Goal: Task Accomplishment & Management: Manage account settings

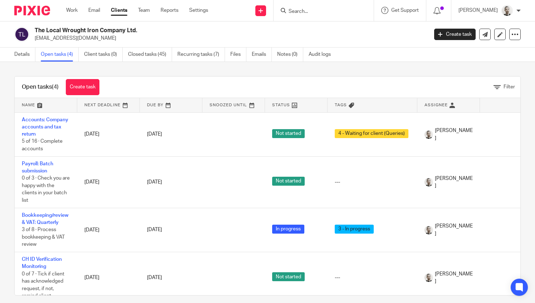
click at [310, 10] on input "Search" at bounding box center [320, 12] width 64 height 6
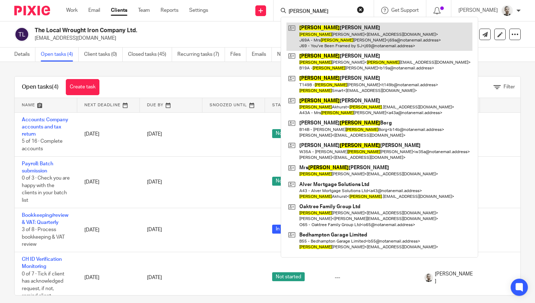
type input "[PERSON_NAME]"
click at [348, 36] on link at bounding box center [379, 37] width 186 height 28
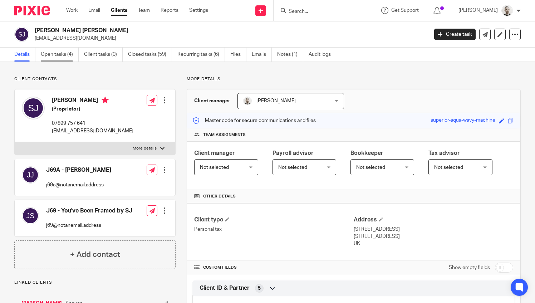
click at [62, 56] on link "Open tasks (4)" at bounding box center [60, 55] width 38 height 14
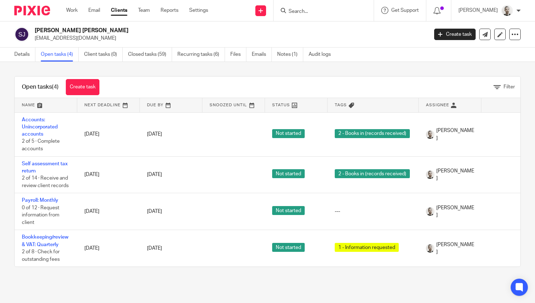
click at [27, 54] on link "Details" at bounding box center [24, 55] width 21 height 14
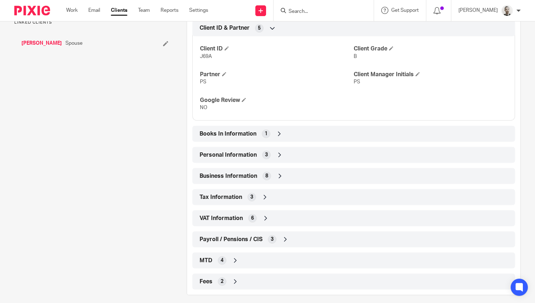
scroll to position [265, 0]
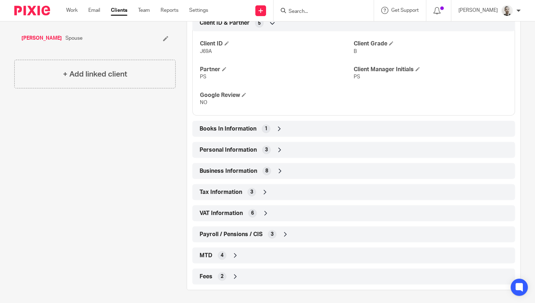
click at [232, 276] on icon at bounding box center [235, 276] width 7 height 7
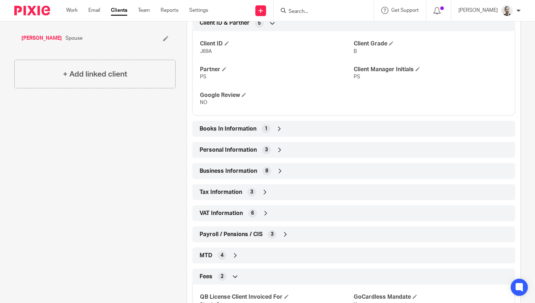
click at [233, 274] on icon at bounding box center [235, 276] width 7 height 7
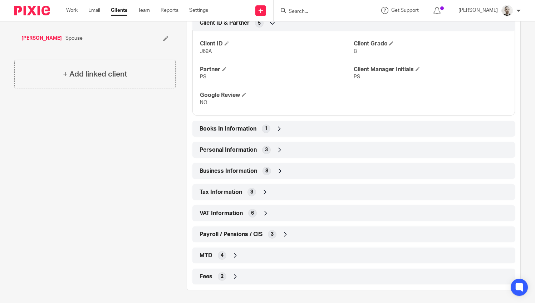
click at [265, 192] on icon at bounding box center [264, 191] width 7 height 7
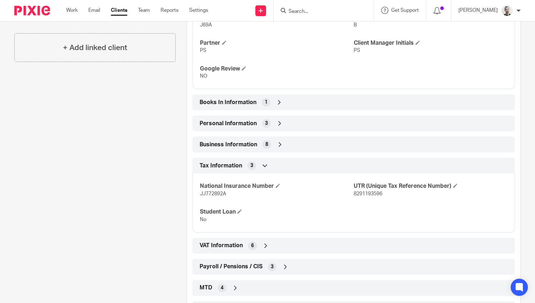
scroll to position [301, 0]
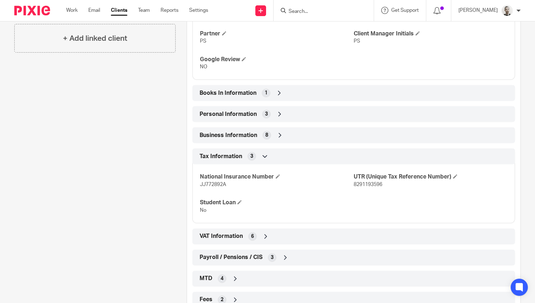
click at [263, 155] on icon at bounding box center [264, 156] width 7 height 7
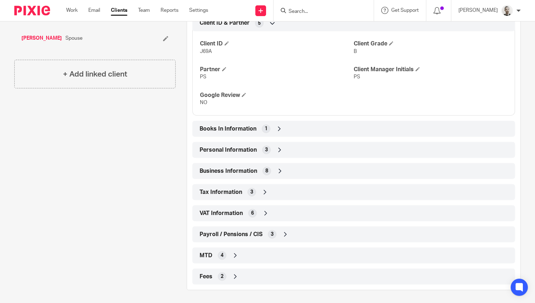
click at [281, 168] on icon at bounding box center [279, 170] width 7 height 7
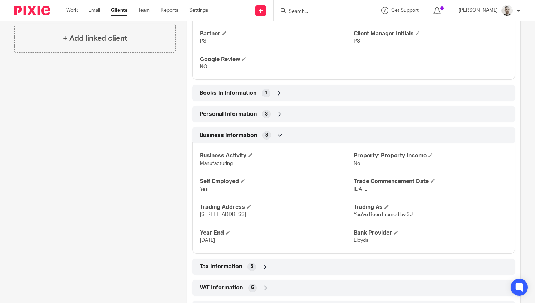
click at [276, 132] on icon at bounding box center [279, 135] width 7 height 7
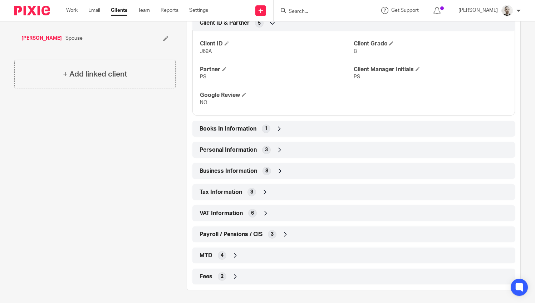
click at [283, 232] on icon at bounding box center [285, 234] width 7 height 7
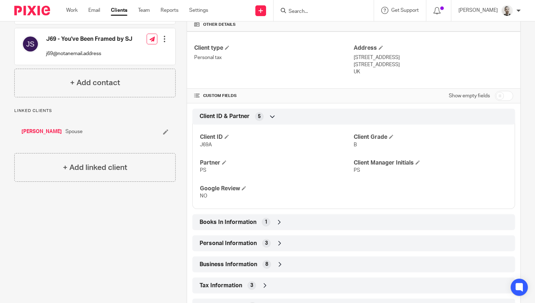
scroll to position [145, 0]
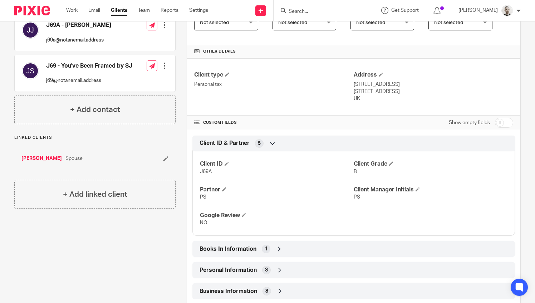
click at [496, 119] on input "checkbox" at bounding box center [504, 123] width 18 height 10
checkbox input "true"
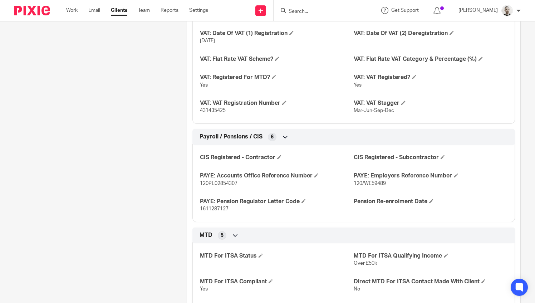
scroll to position [1110, 0]
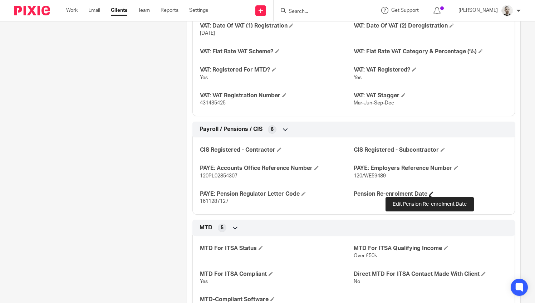
click at [429, 192] on span at bounding box center [431, 193] width 4 height 4
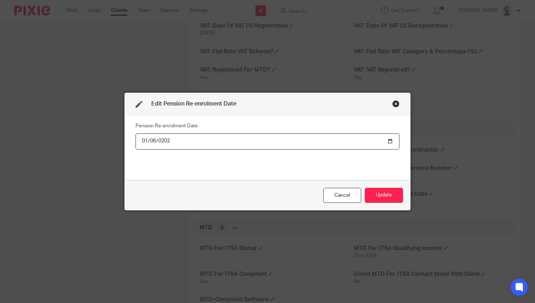
type input "2026-01-06"
click at [389, 196] on button "Update" at bounding box center [384, 195] width 38 height 15
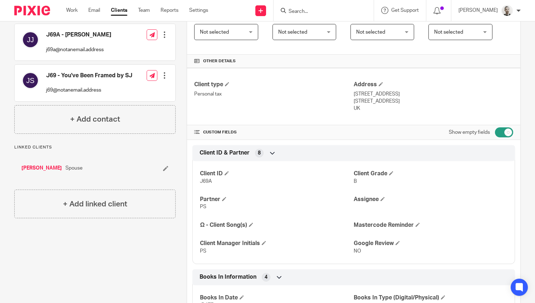
scroll to position [0, 0]
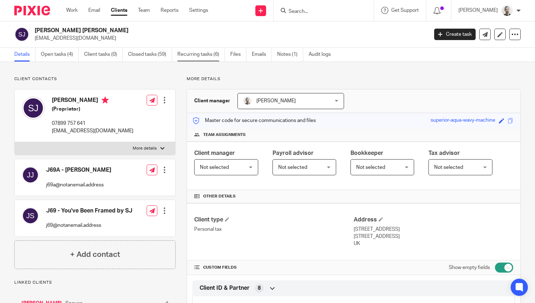
click at [206, 56] on link "Recurring tasks (6)" at bounding box center [201, 55] width 48 height 14
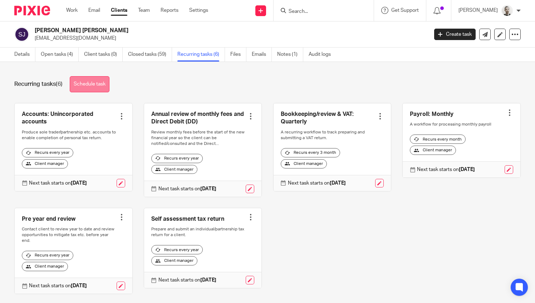
click at [101, 82] on link "Schedule task" at bounding box center [90, 84] width 40 height 16
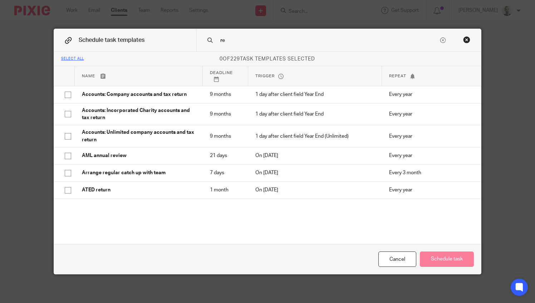
type input "r"
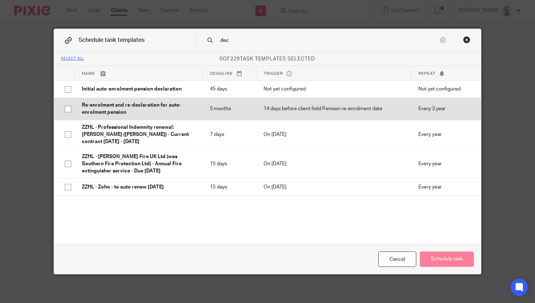
type input "dec"
click at [64, 108] on input "checkbox" at bounding box center [68, 109] width 14 height 14
checkbox input "true"
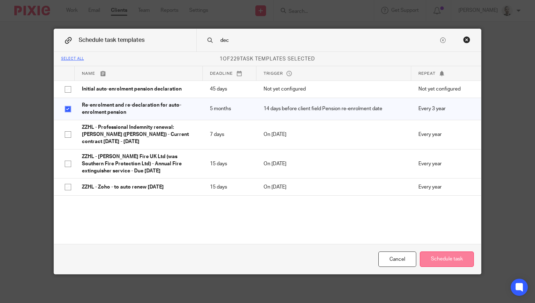
click at [445, 257] on button "Schedule task" at bounding box center [447, 258] width 54 height 15
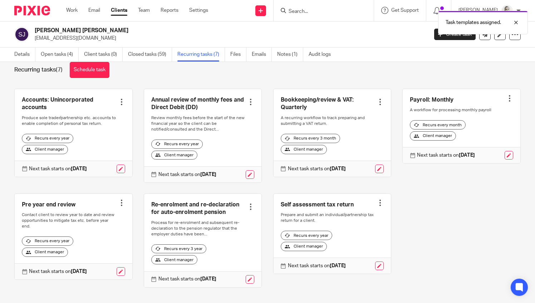
scroll to position [22, 0]
